Goal: Check status

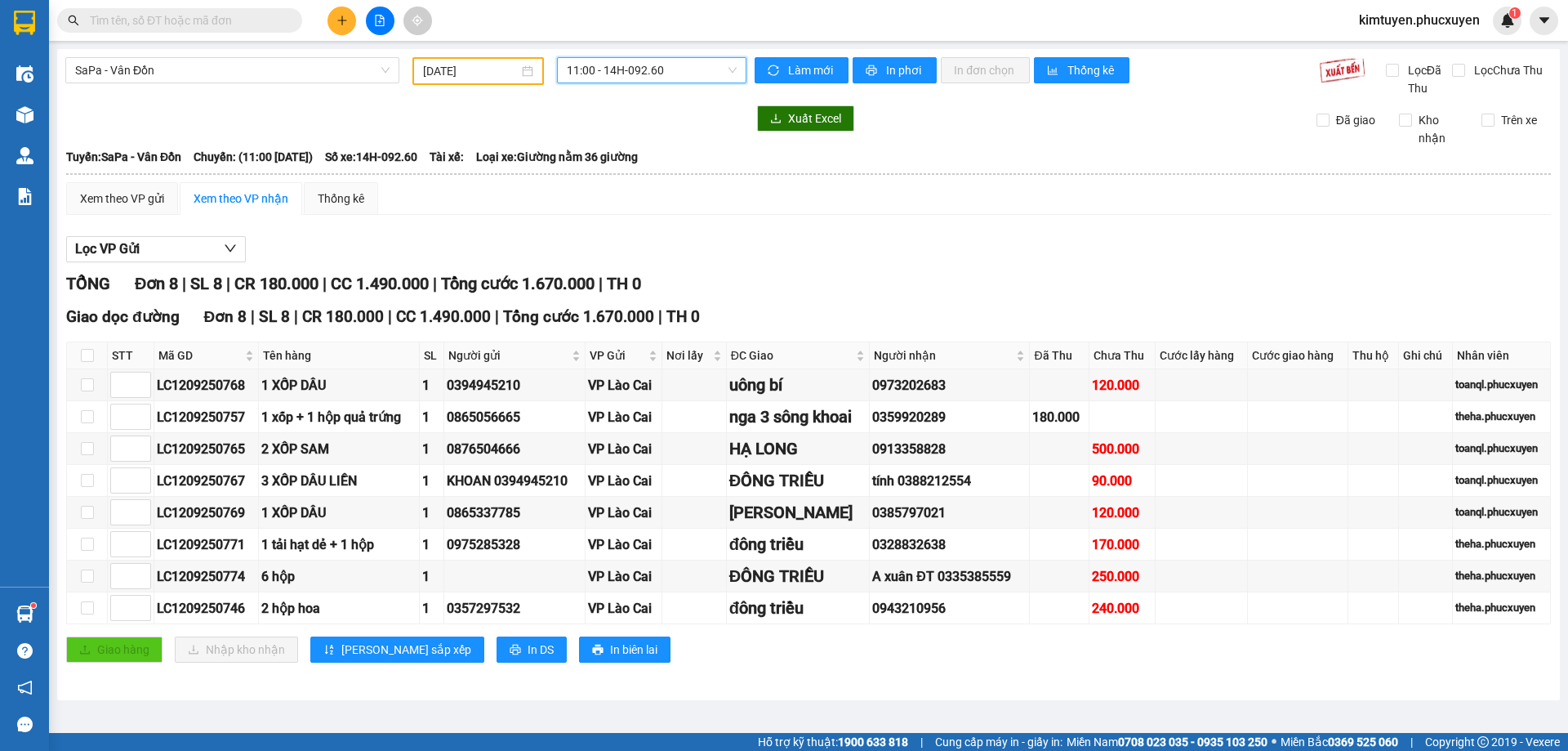
click at [233, 67] on span "SaPa - Vân Đồn" at bounding box center [232, 70] width 315 height 25
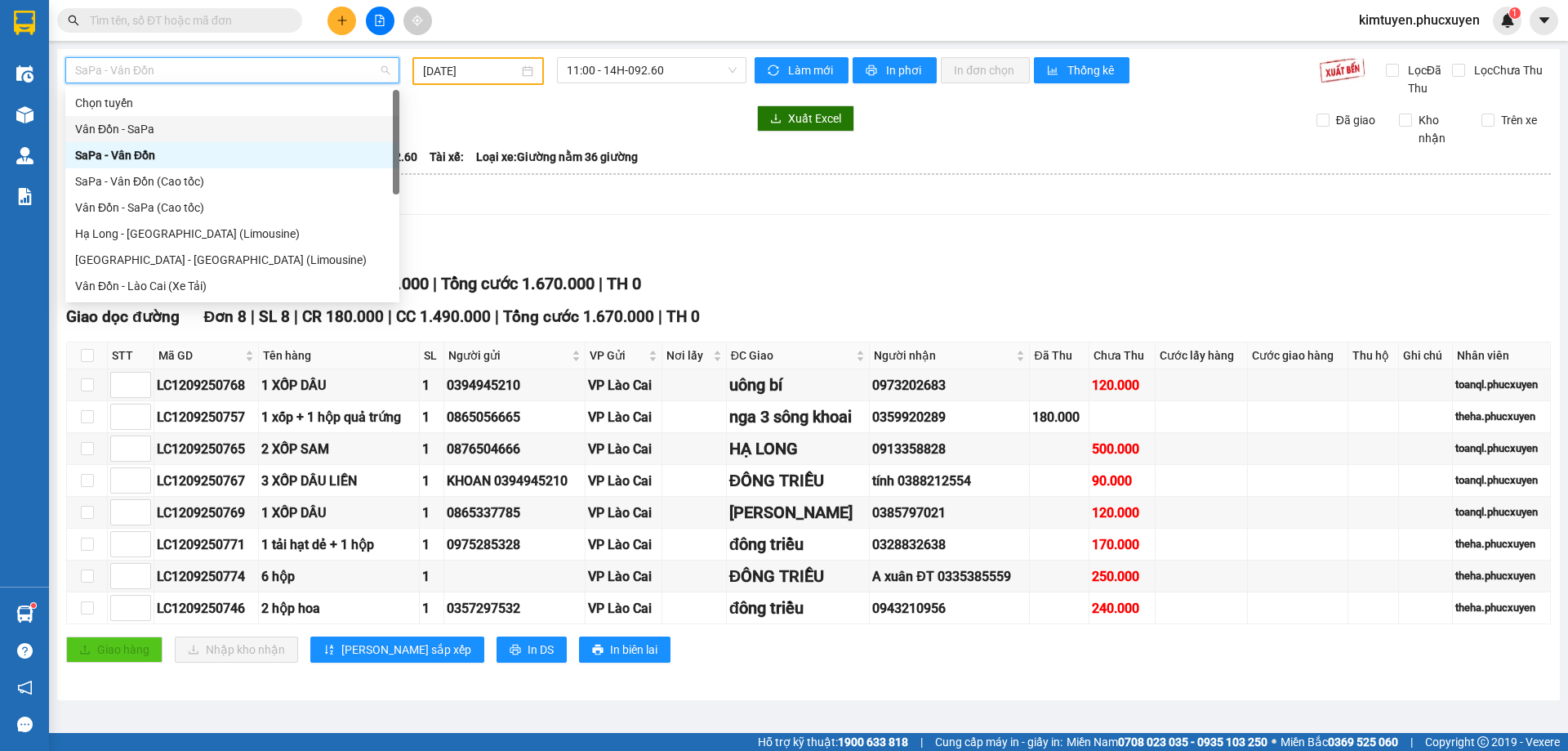
click at [140, 123] on div "Vân Đồn - SaPa" at bounding box center [232, 129] width 315 height 18
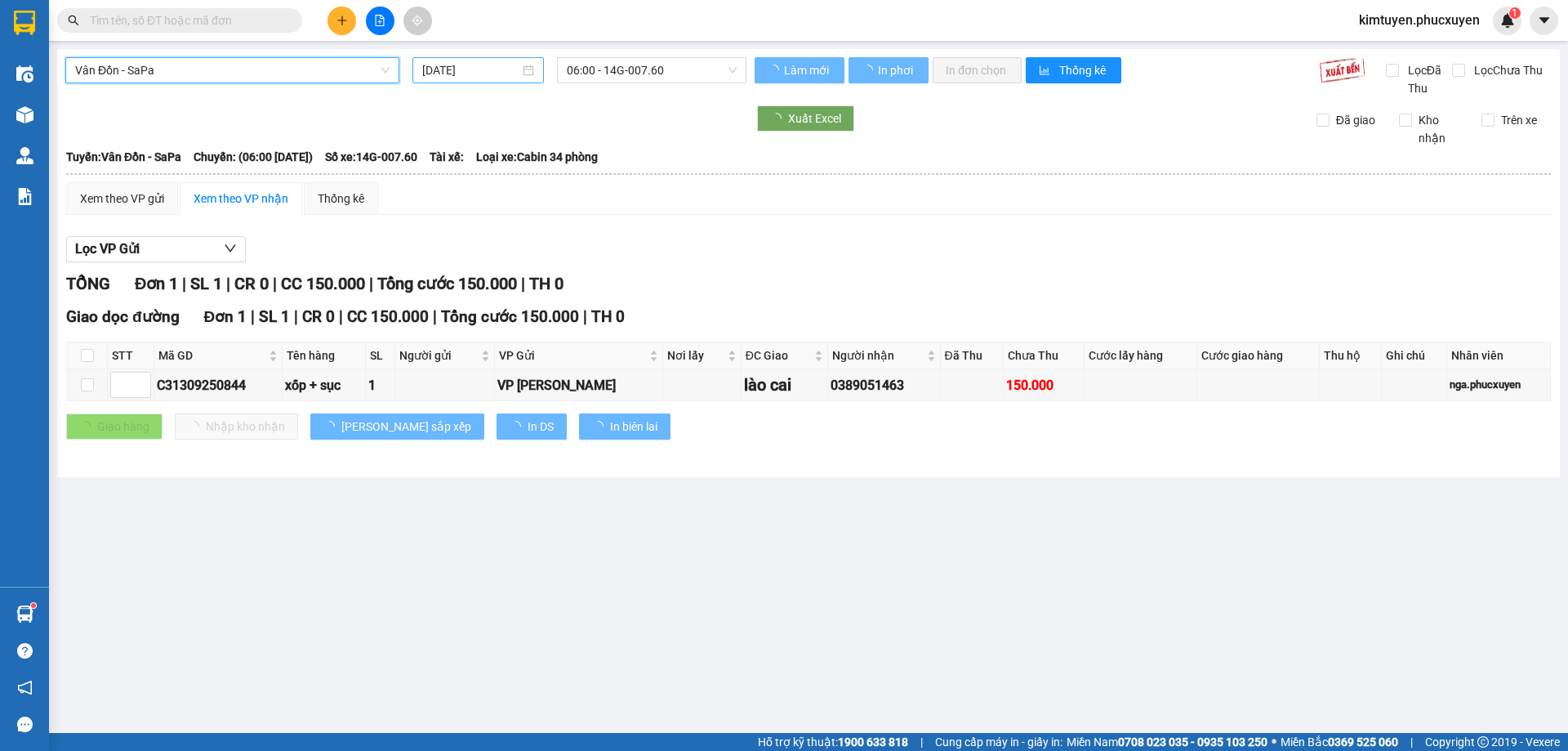
click at [532, 71] on div "[DATE]" at bounding box center [478, 70] width 112 height 18
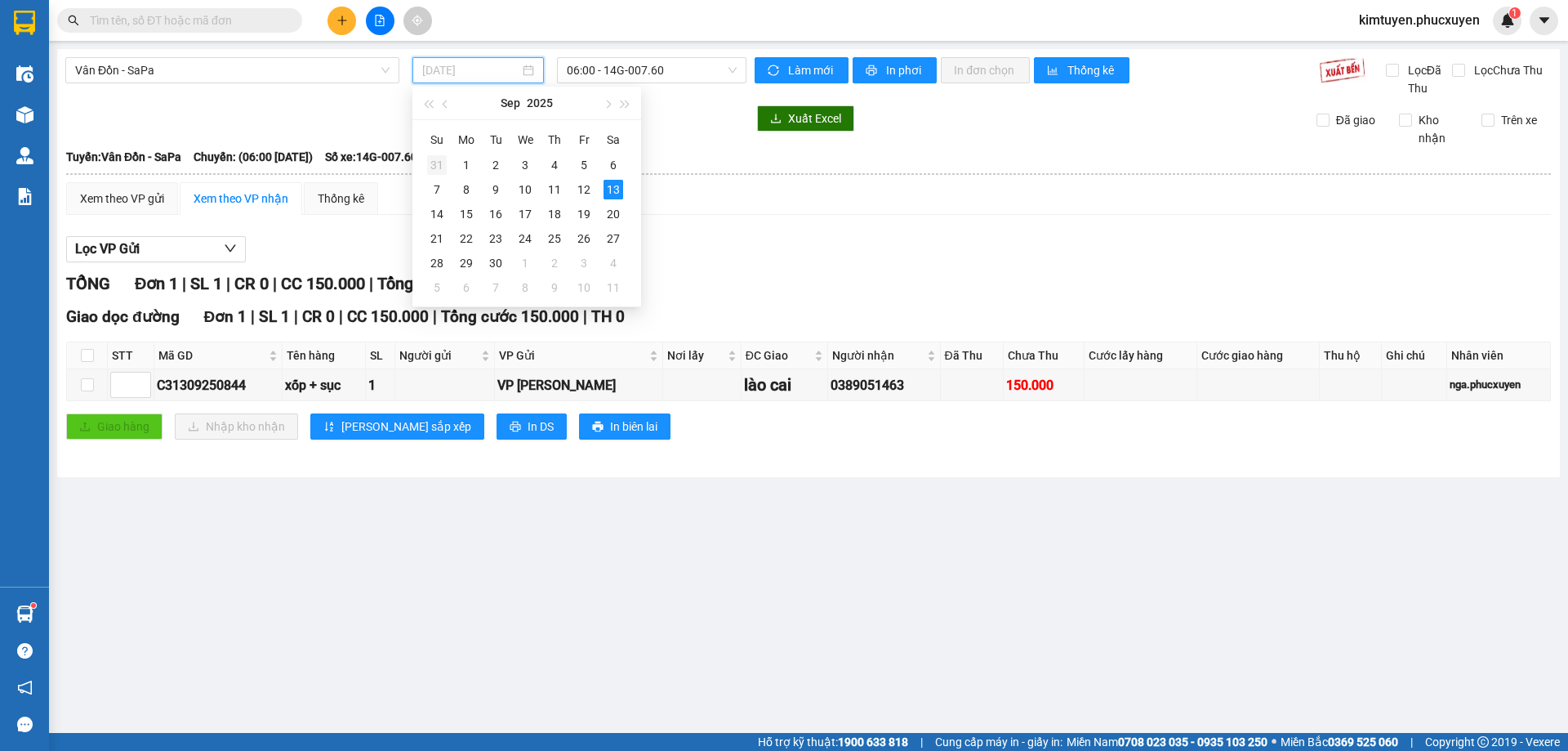
click at [440, 165] on div "31" at bounding box center [436, 165] width 19 height 19
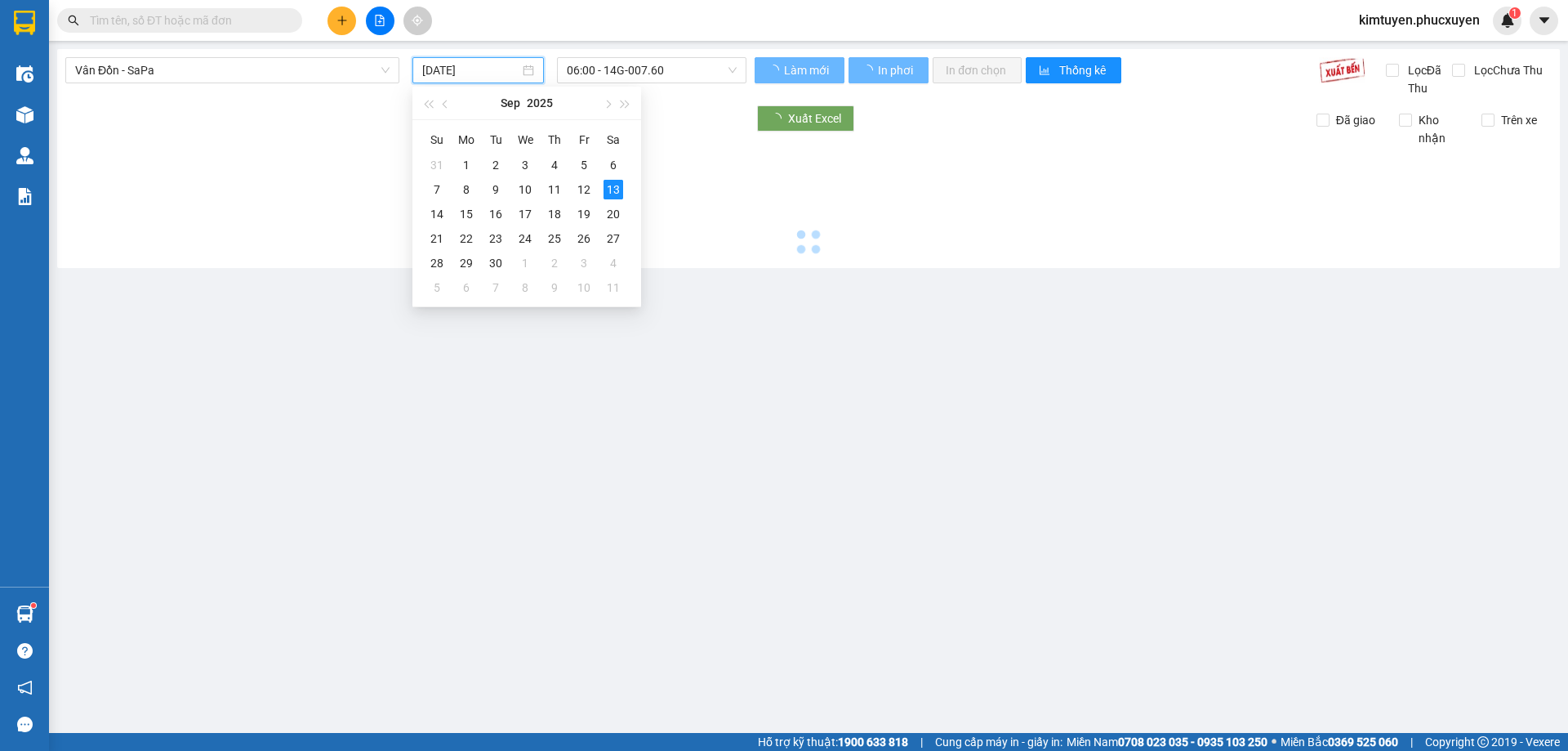
type input "[DATE]"
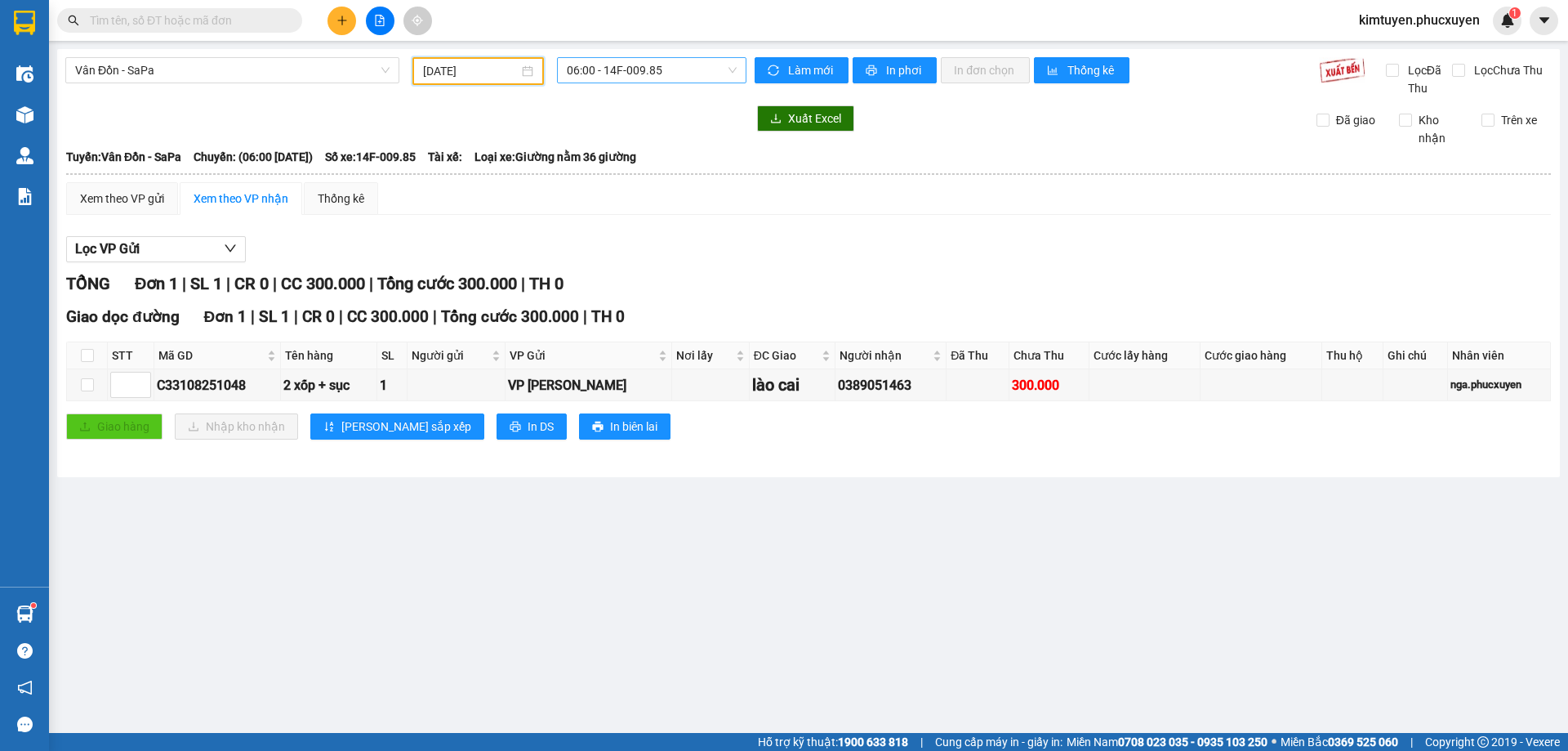
click at [701, 77] on span "06:00 - 14F-009.85" at bounding box center [652, 70] width 170 height 25
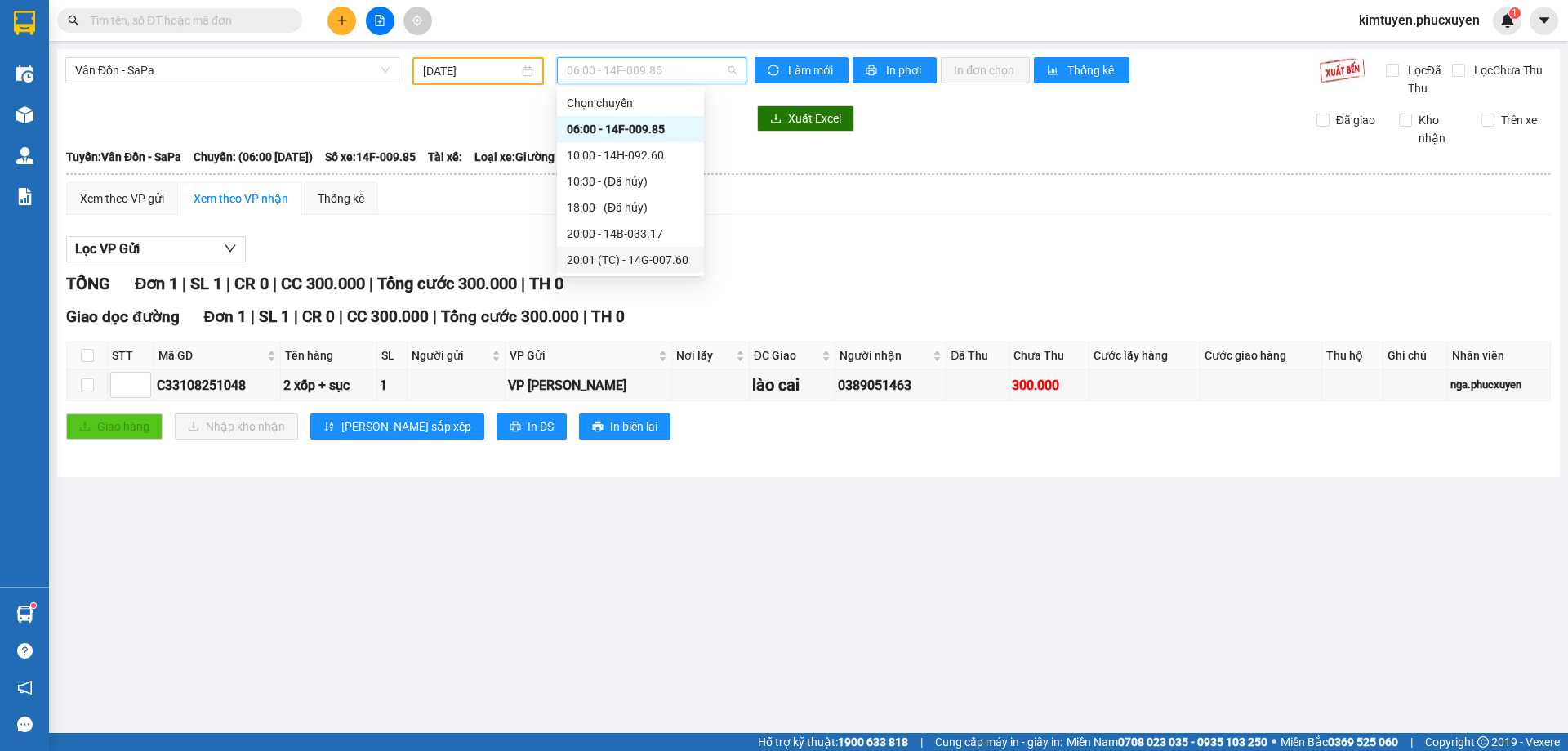
click at [674, 256] on div "20:01 (TC) - 14G-007.60" at bounding box center [630, 260] width 127 height 18
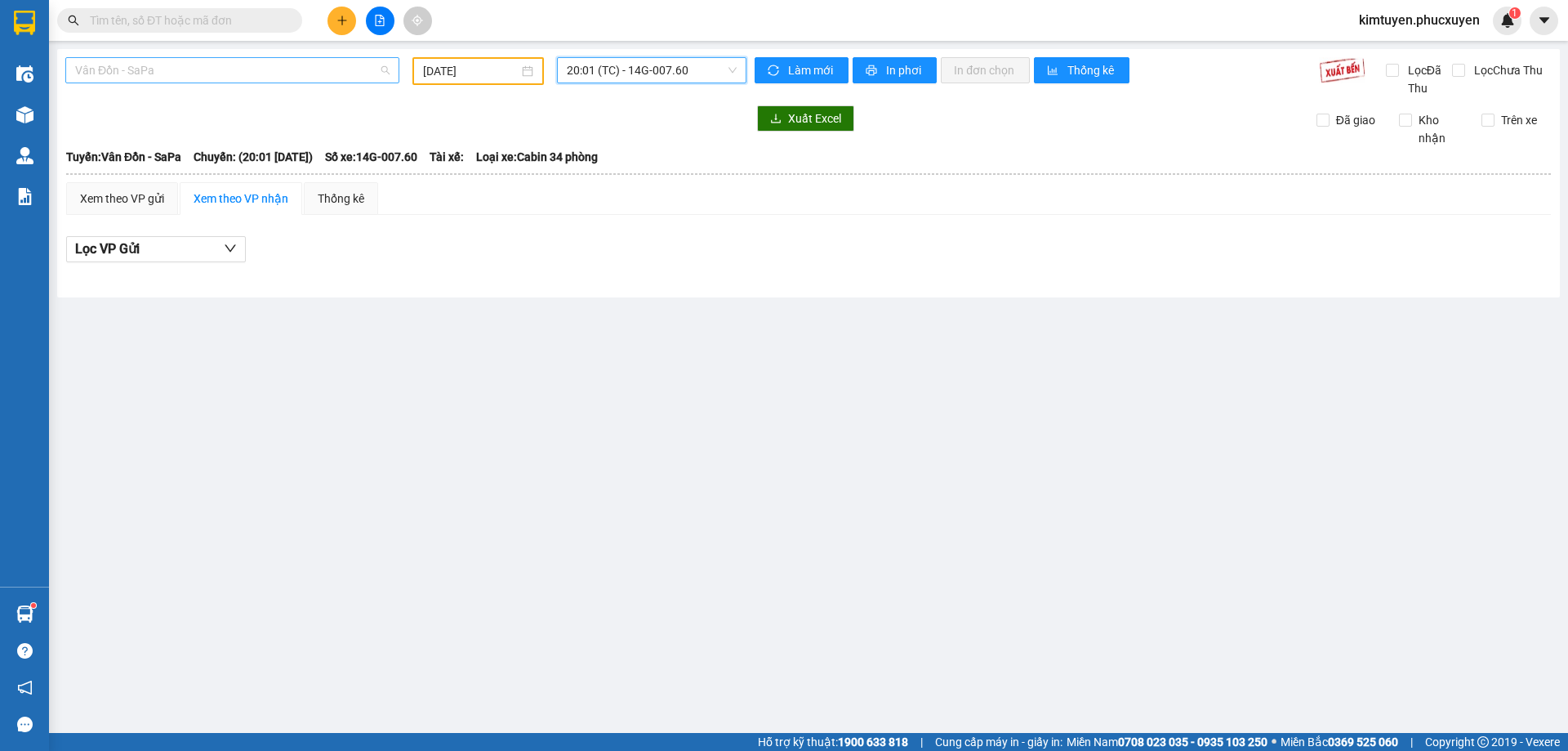
click at [156, 66] on span "Vân Đồn - SaPa" at bounding box center [232, 70] width 315 height 25
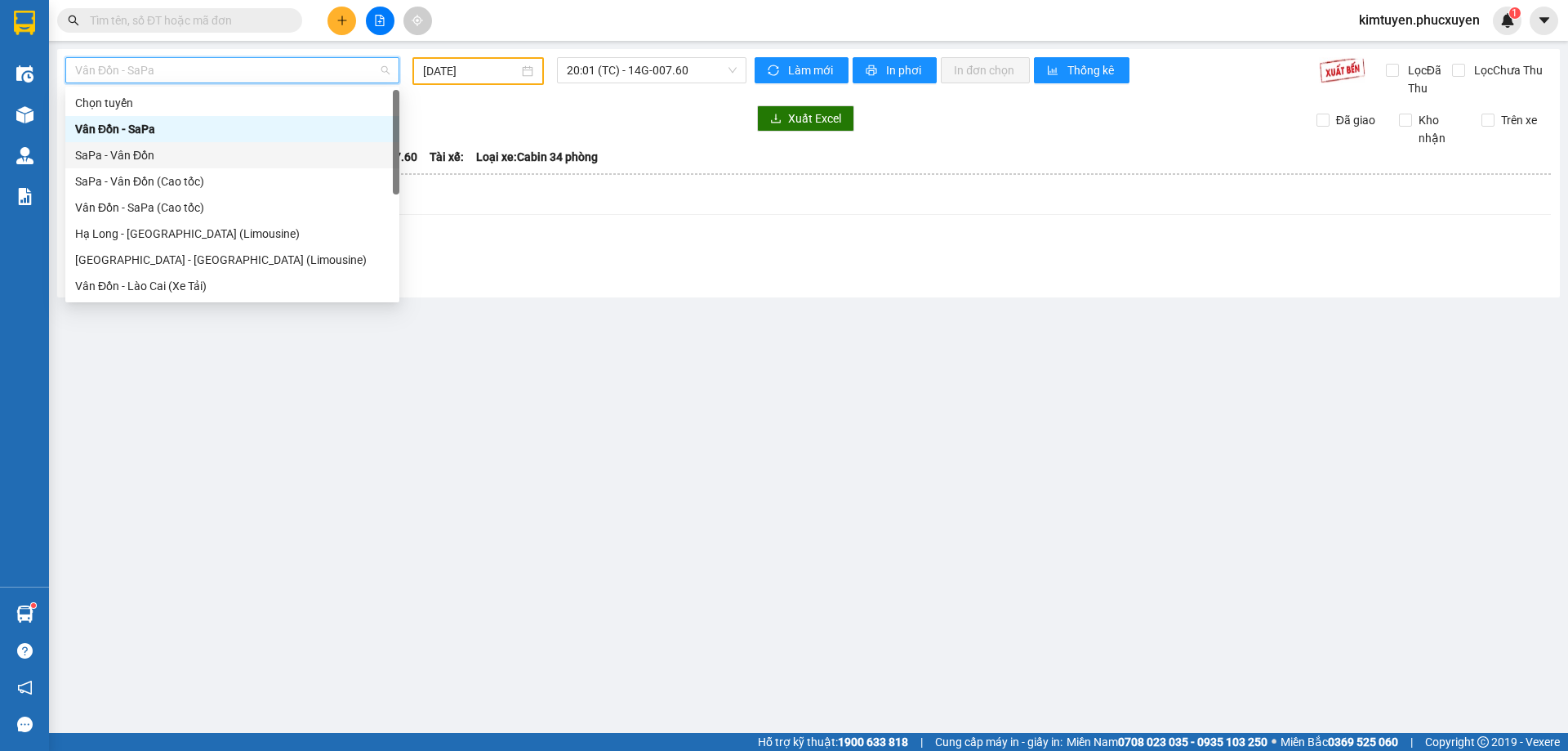
click at [126, 151] on div "SaPa - Vân Đồn" at bounding box center [232, 156] width 315 height 18
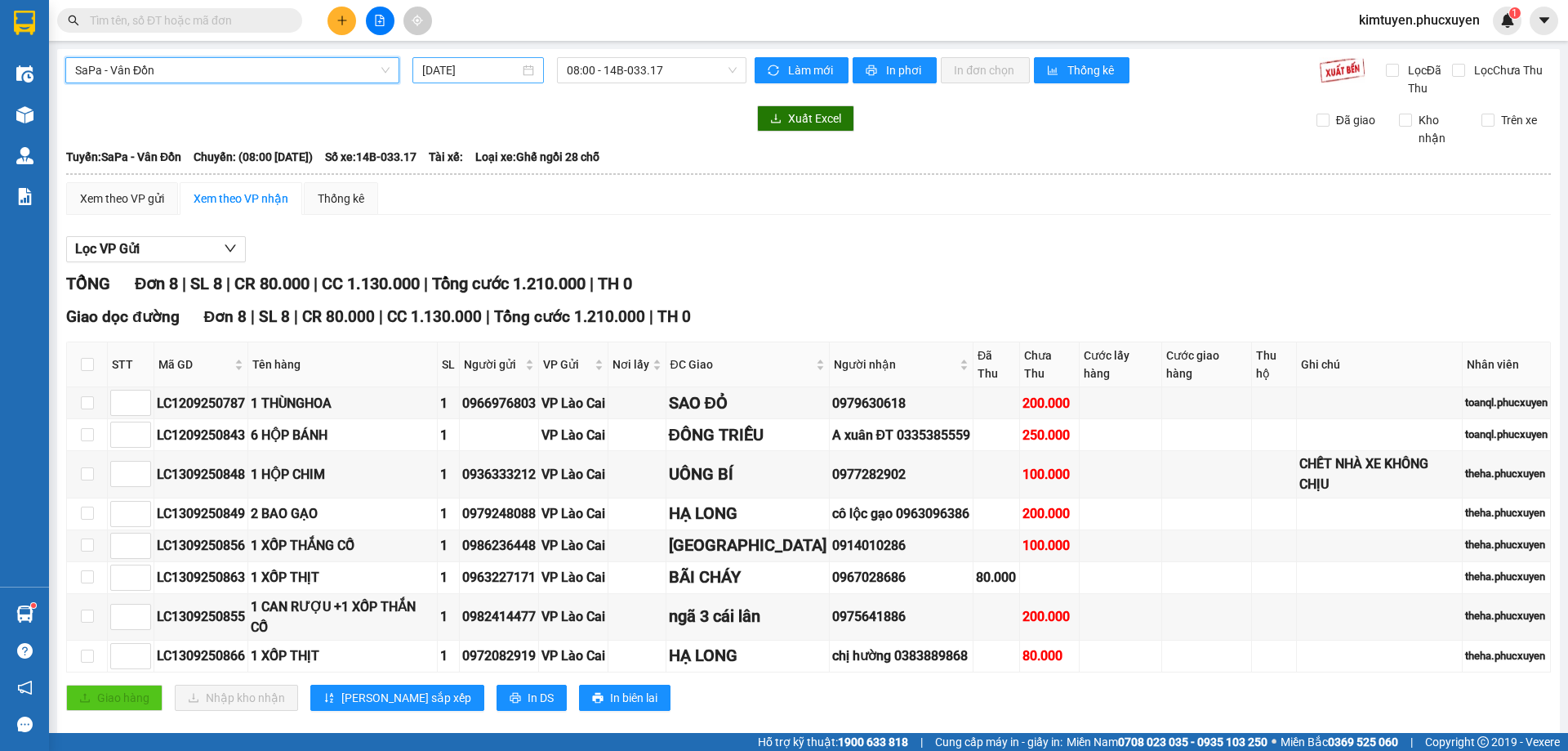
drag, startPoint x: 530, startPoint y: 66, endPoint x: 370, endPoint y: 10, distance: 169.5
click at [528, 65] on div "[DATE]" at bounding box center [478, 70] width 112 height 18
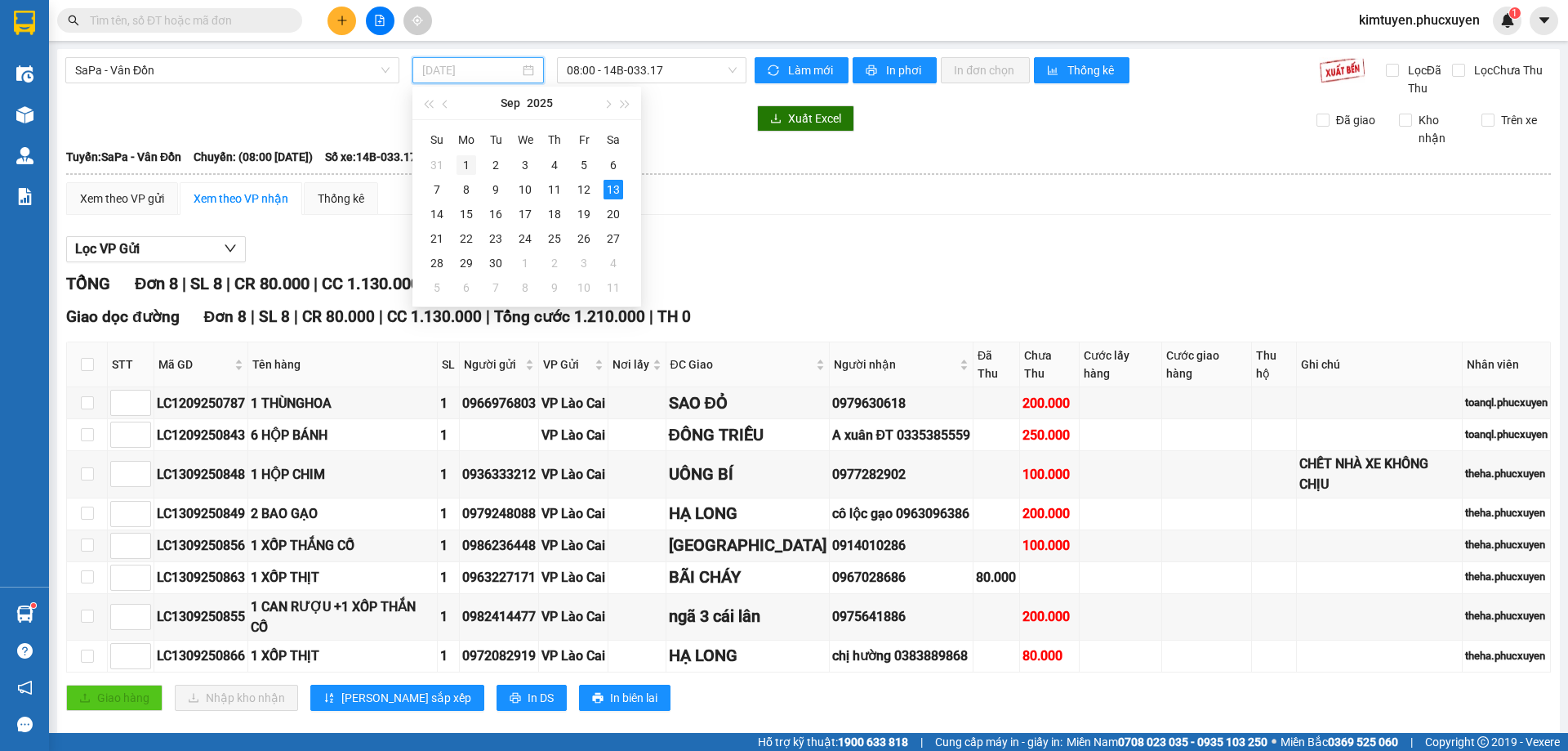
click at [468, 166] on div "1" at bounding box center [465, 165] width 19 height 19
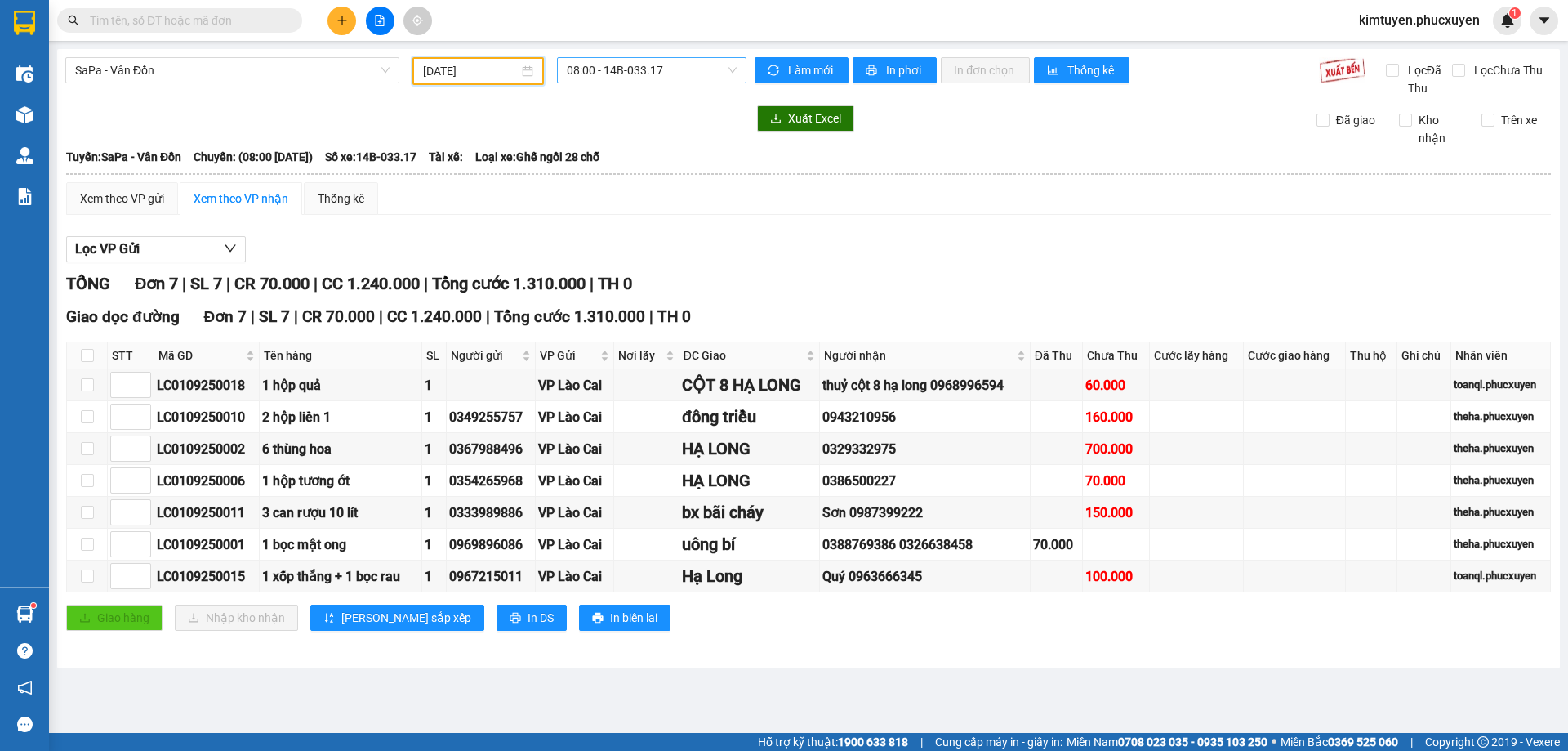
click at [693, 66] on span "08:00 - 14B-033.17" at bounding box center [652, 70] width 170 height 25
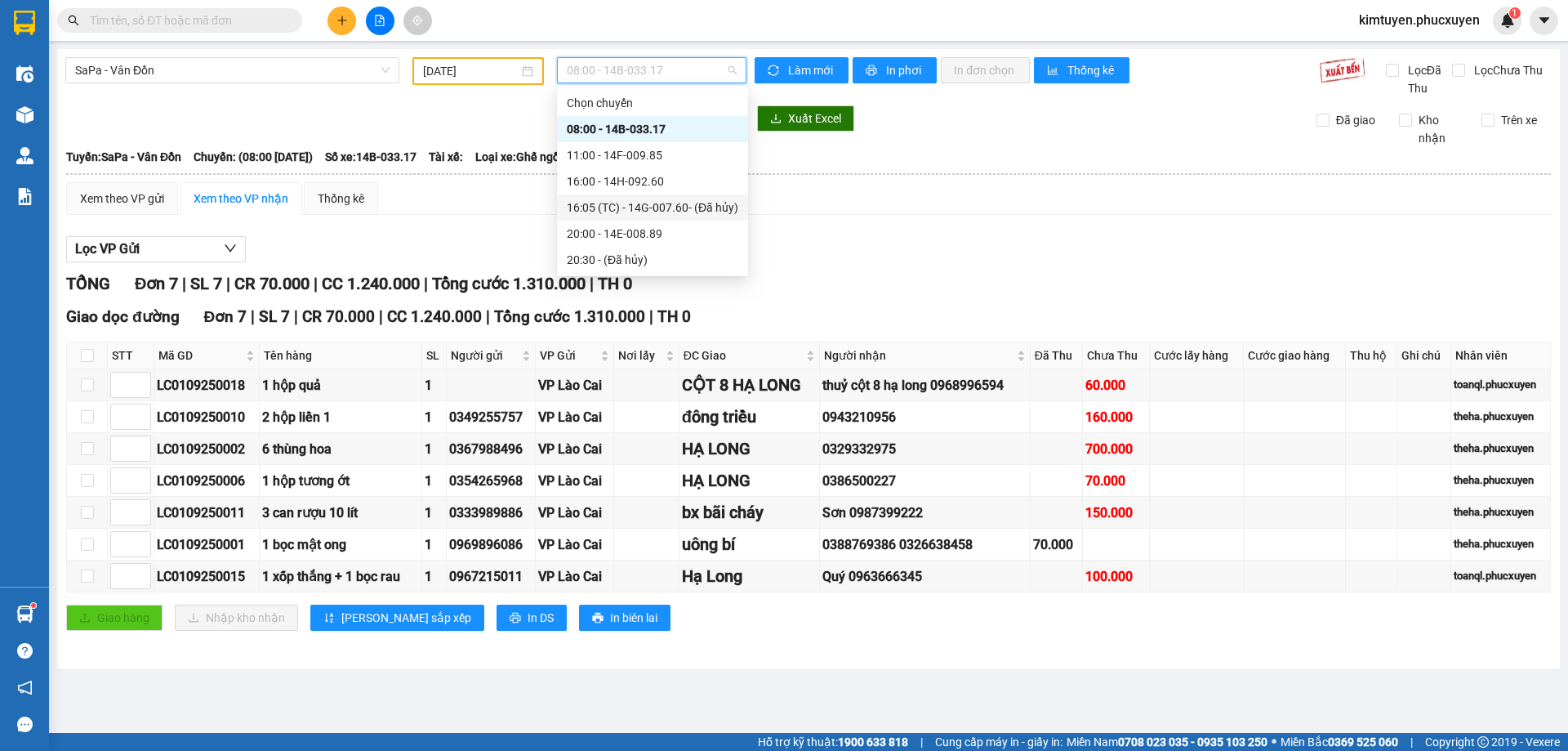
click at [683, 207] on div "16:05 (TC) - 14G-007.60 - (Đã hủy)" at bounding box center [653, 208] width 172 height 18
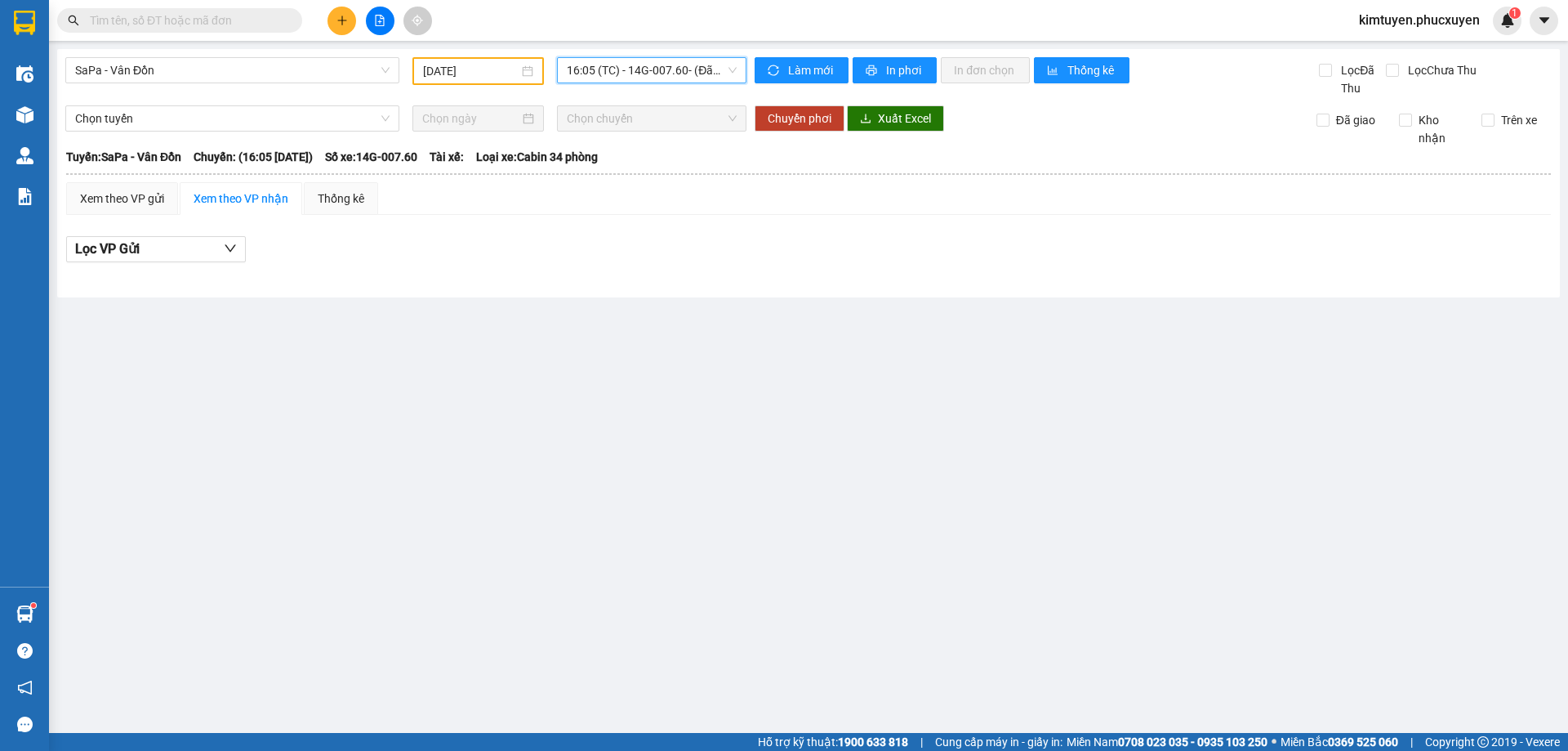
click at [685, 68] on span "16:05 (TC) - 14G-007.60 - (Đã hủy)" at bounding box center [652, 70] width 170 height 25
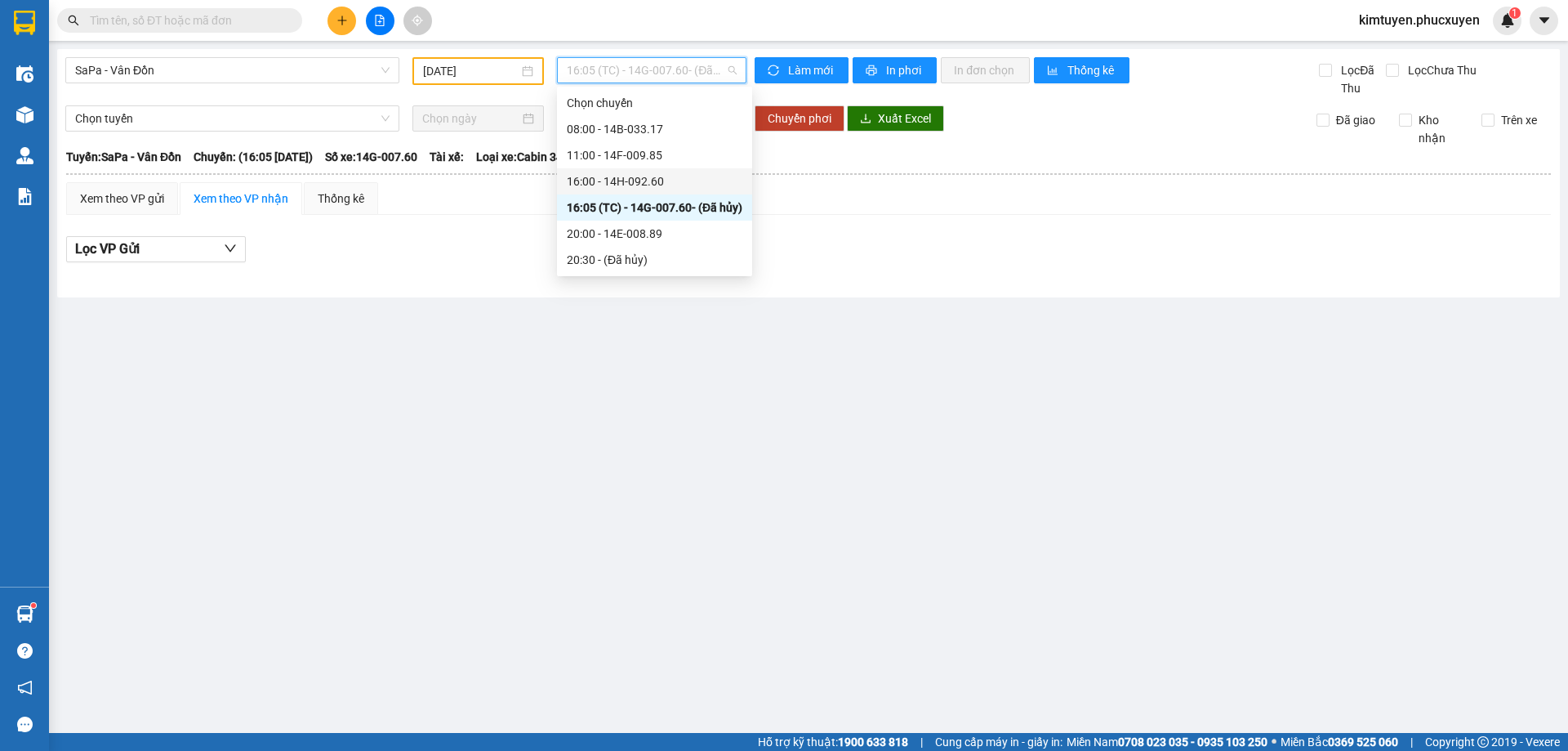
click at [659, 184] on div "16:00 - 14H-092.60" at bounding box center [655, 181] width 176 height 18
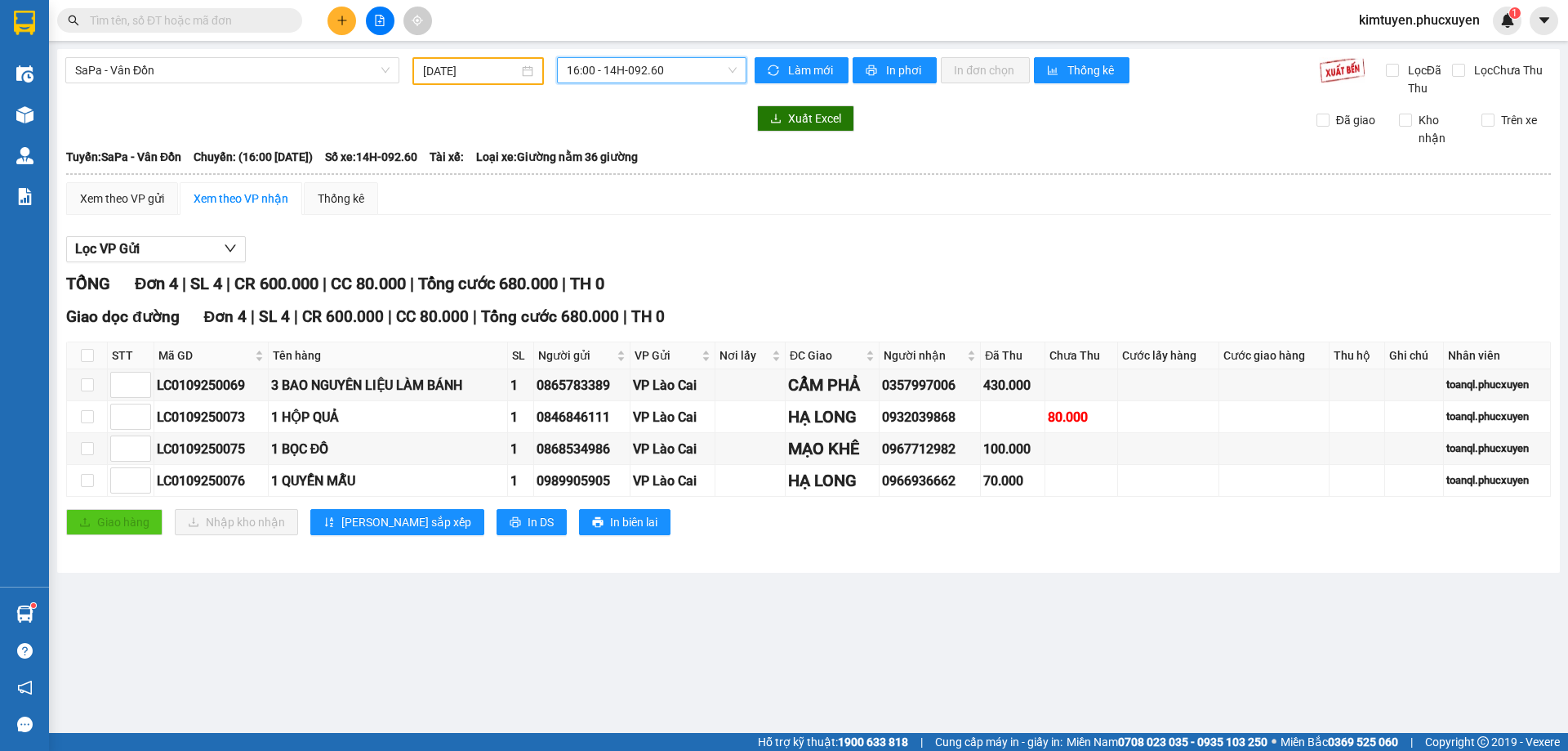
click at [517, 67] on input "[DATE]" at bounding box center [471, 71] width 95 height 18
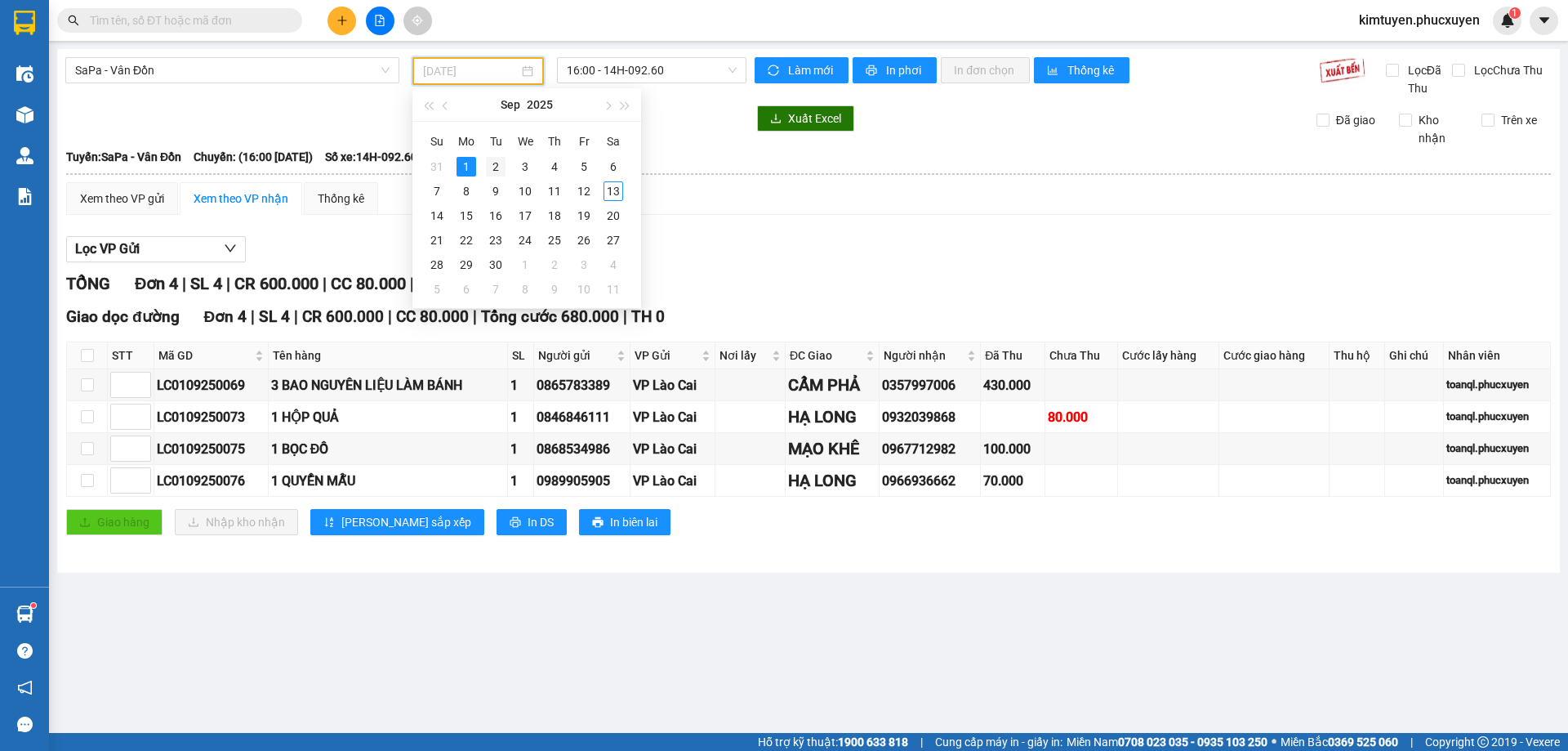
click at [499, 166] on div "2" at bounding box center [495, 166] width 19 height 19
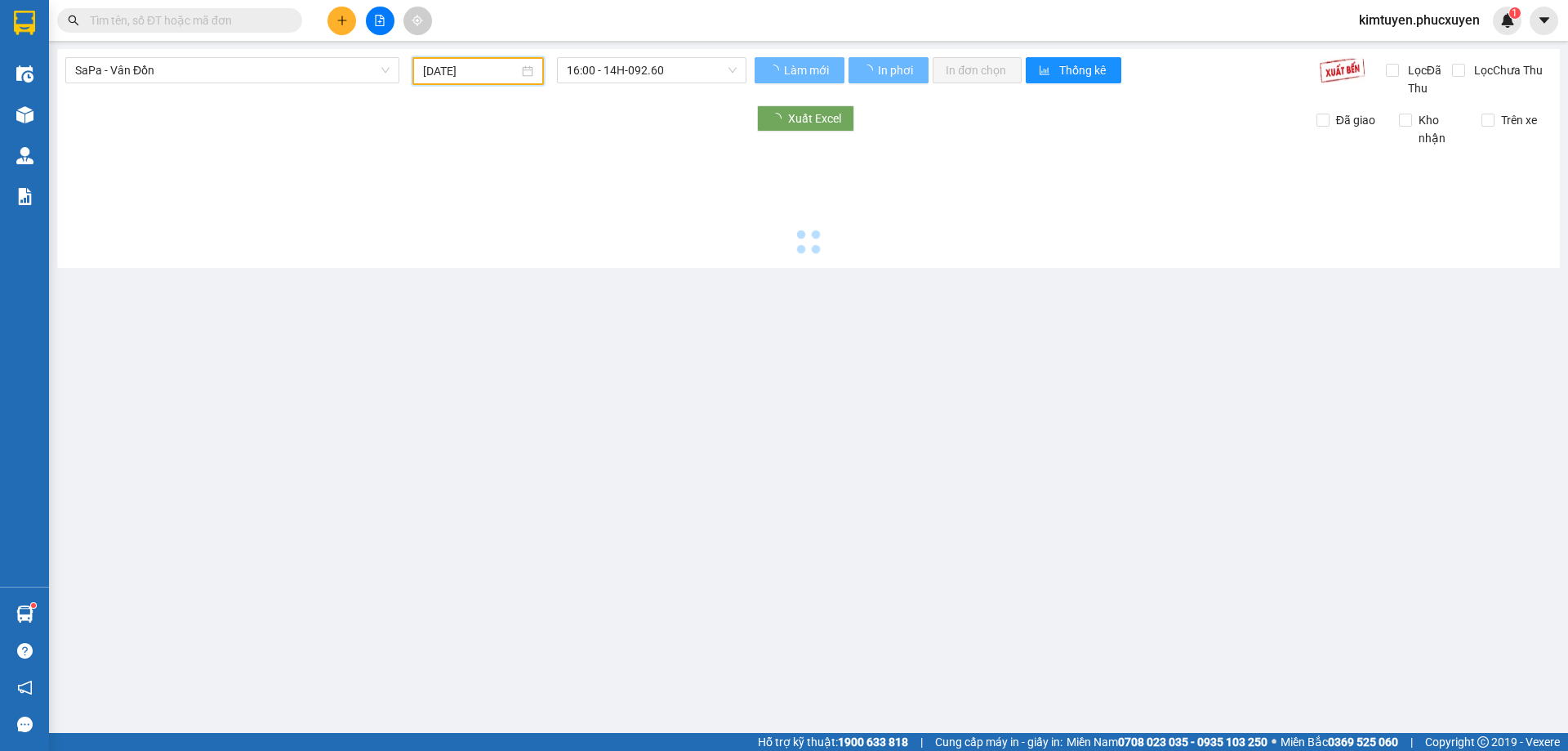
type input "[DATE]"
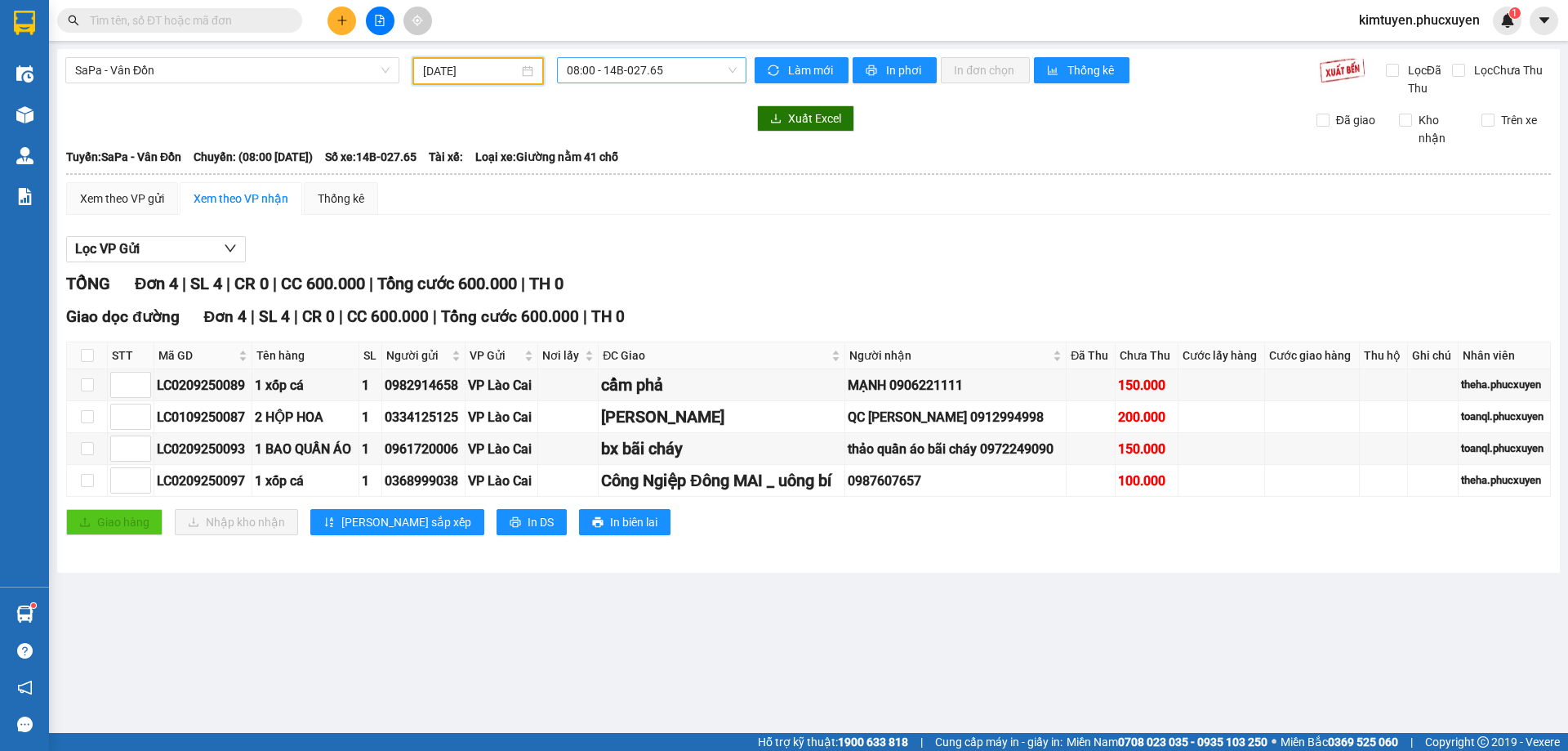
click at [626, 73] on span "08:00 - 14B-027.65" at bounding box center [652, 70] width 170 height 25
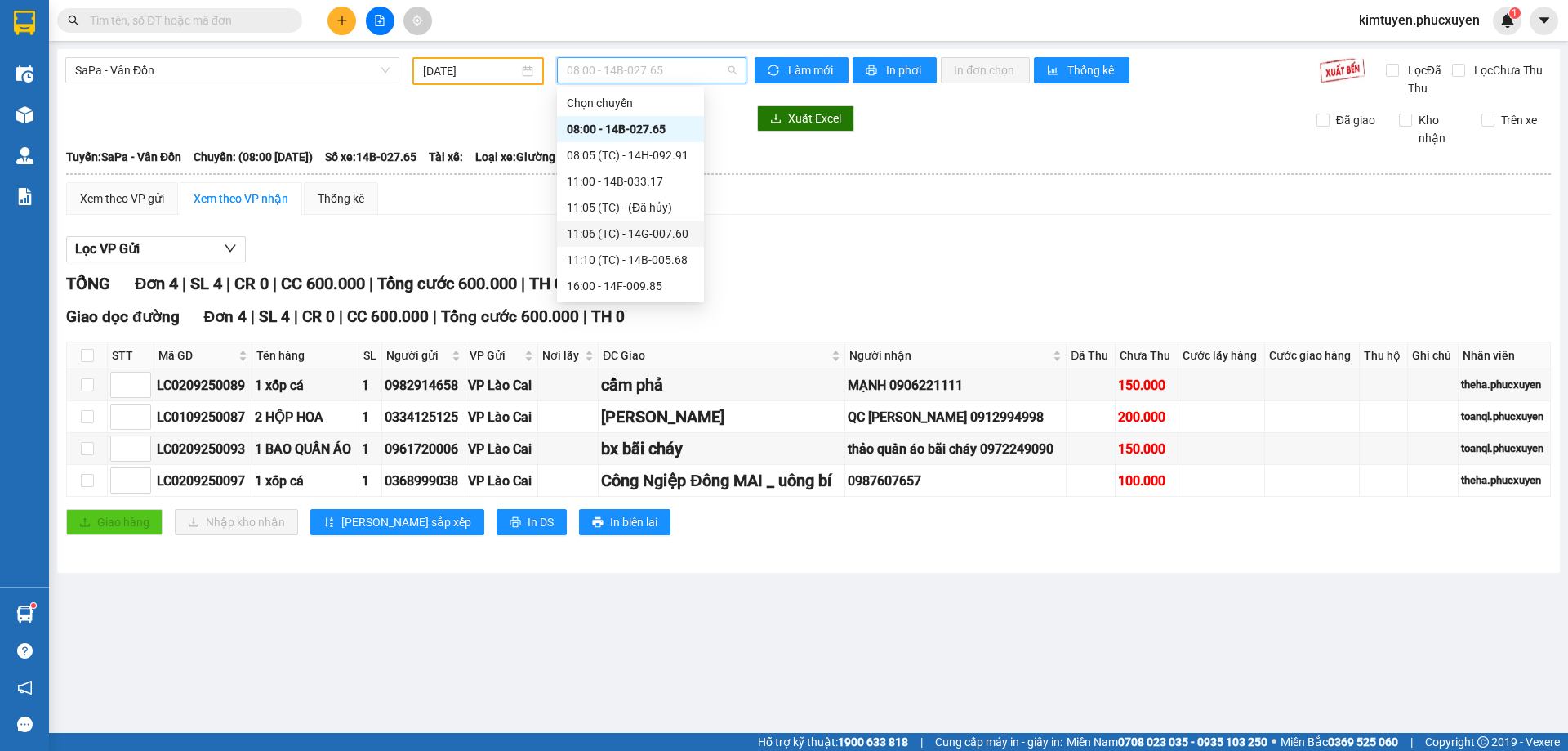
click at [666, 233] on div "11:06 (TC) - 14G-007.60" at bounding box center [630, 234] width 127 height 18
